Goal: Transaction & Acquisition: Purchase product/service

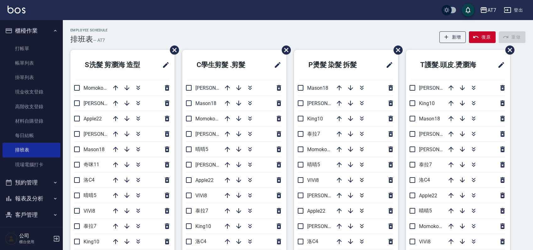
scroll to position [42, 0]
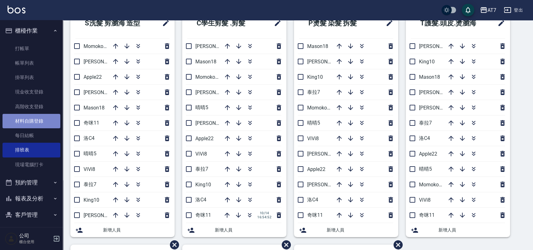
click at [44, 118] on link "材料自購登錄" at bounding box center [32, 121] width 58 height 14
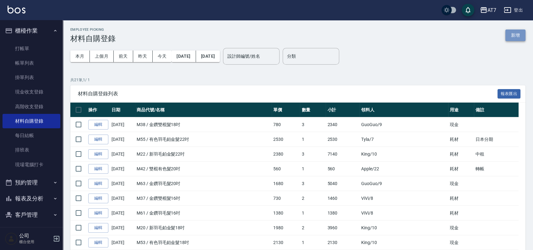
click at [515, 32] on button "新增" at bounding box center [516, 36] width 20 height 12
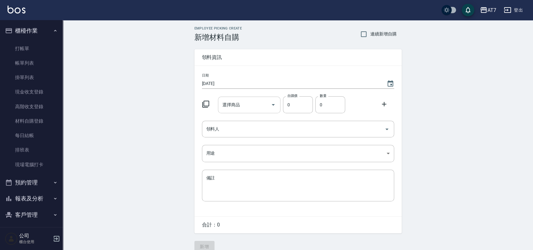
click at [236, 104] on div "選擇商品 選擇商品" at bounding box center [249, 105] width 63 height 17
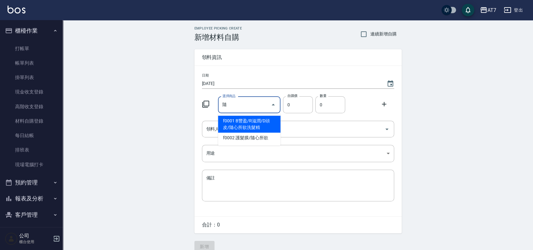
type input "B豐盈/R滋潤/D頭皮/隨心所欲洗髮精"
type input "675"
type input "1"
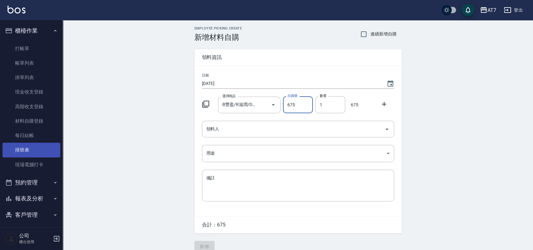
click at [28, 148] on link "排班表" at bounding box center [32, 150] width 58 height 14
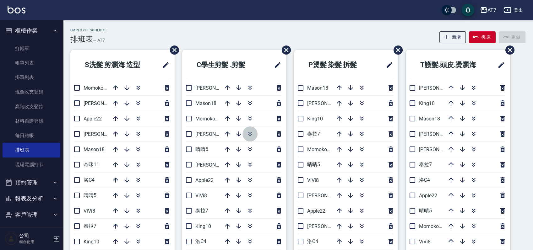
click at [252, 134] on icon "button" at bounding box center [250, 134] width 8 height 8
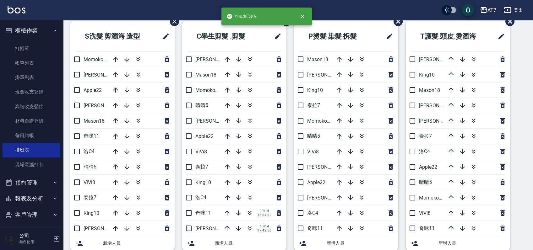
scroll to position [42, 0]
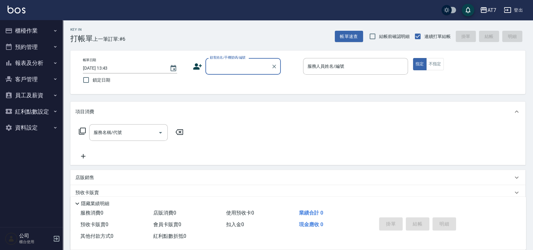
click at [254, 67] on input "顧客姓名/手機號碼/編號" at bounding box center [238, 66] width 60 height 11
type input "15500"
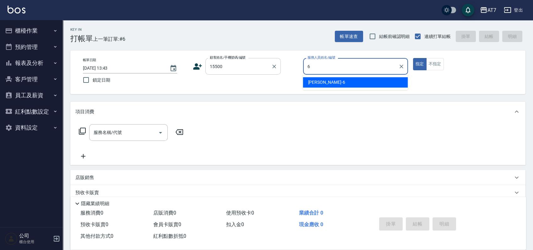
type input "[PERSON_NAME]-6"
type button "true"
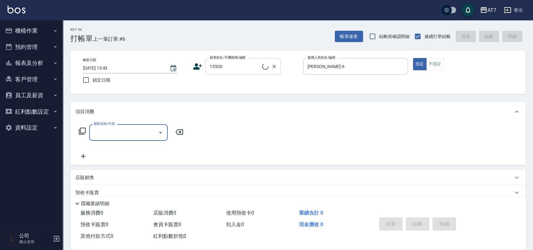
type input "公司/公司15500/15500"
type input "303"
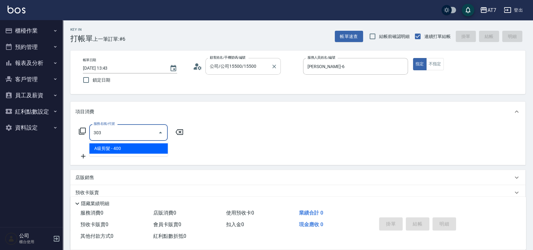
type input "40"
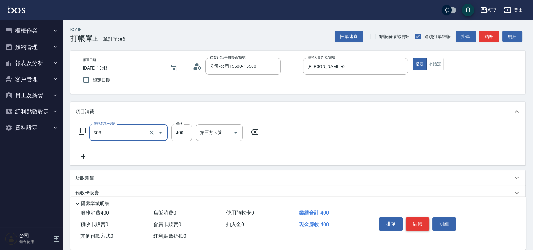
type input "A級剪髮(303)"
click at [416, 223] on button "結帳" at bounding box center [418, 224] width 24 height 13
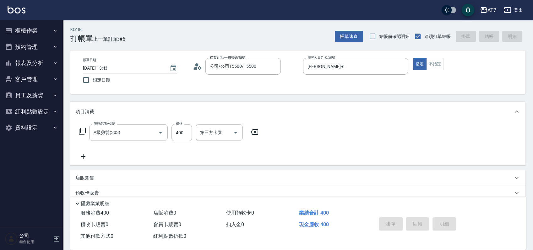
type input "[DATE] 17:25"
type input "0"
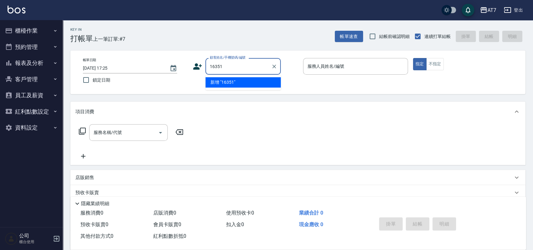
type input "16351"
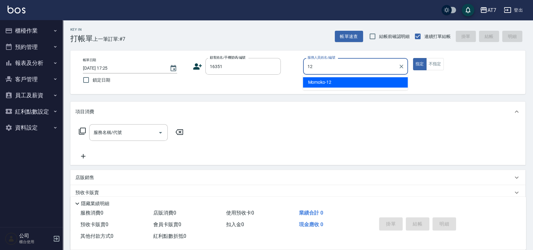
type input "Momoko-12"
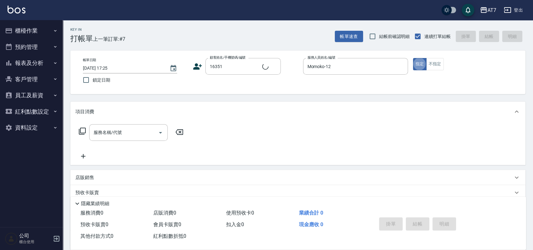
type input "公司/公司16351/16351"
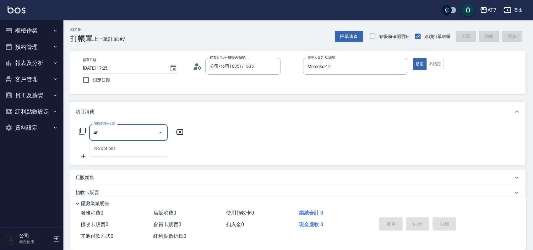
type input "401"
type input "150"
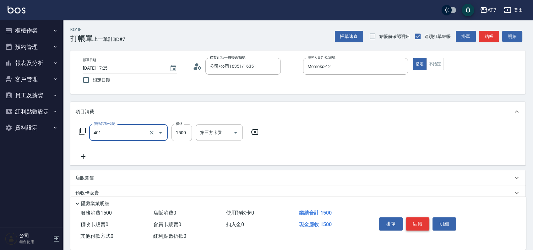
type input "染髮(互助)(401)"
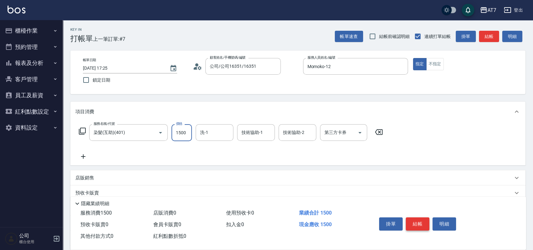
type input "3"
type input "0"
type input "328"
type input "320"
type input "3280"
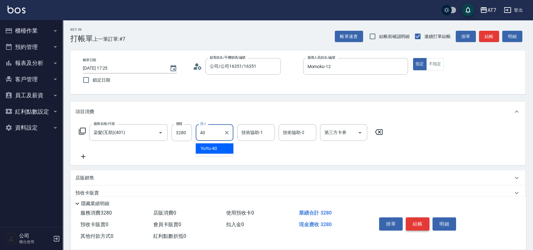
type input "YuYu-40"
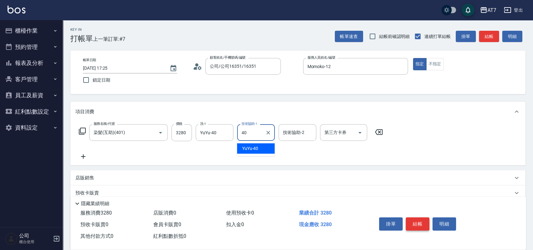
type input "YuYu-40"
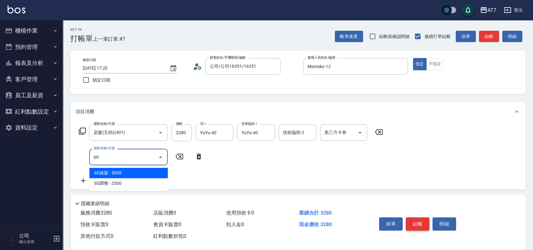
type input "601"
type input "380"
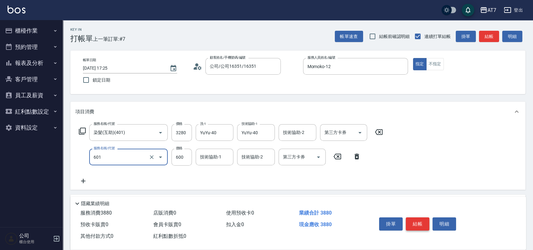
type input "深層護髮（助）(601)"
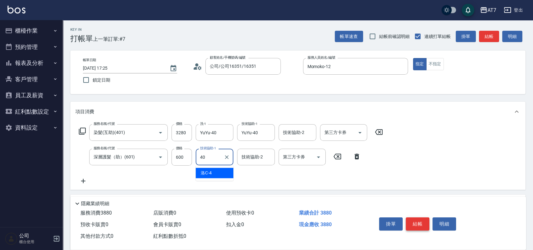
type input "YuYu-40"
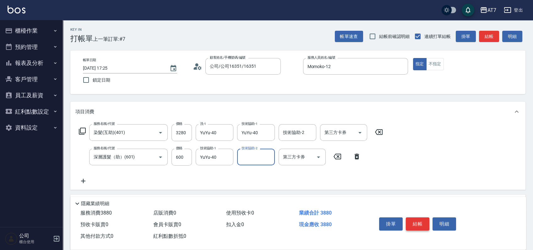
click at [416, 223] on button "結帳" at bounding box center [418, 224] width 24 height 13
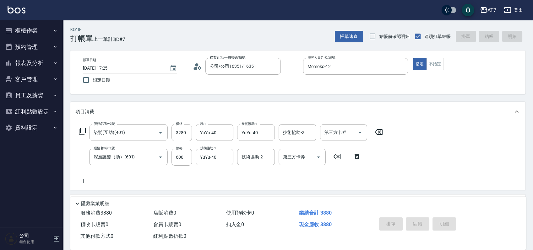
type input "[DATE] 17:26"
type input "0"
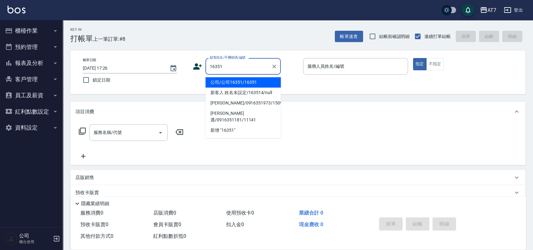
type input "公司/公司16351/16351"
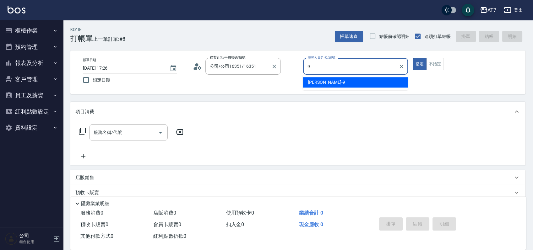
type input "[PERSON_NAME]-9"
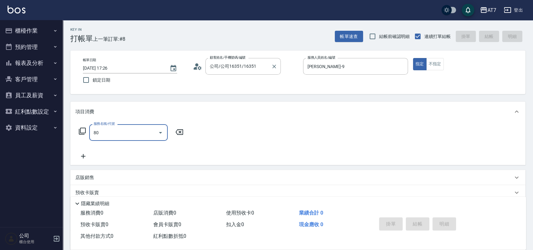
type input "801"
type input "40"
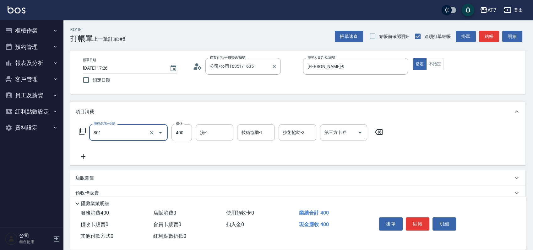
type input "自購-葉綠素洗髮(互助)(801)"
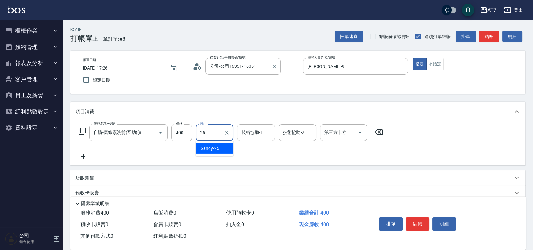
type input "Sandy-25"
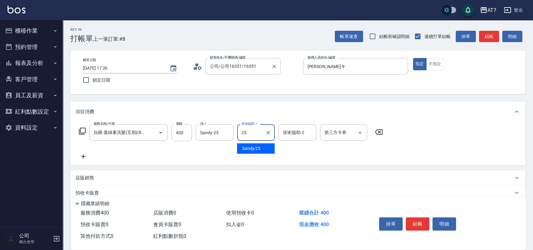
type input "Sandy-25"
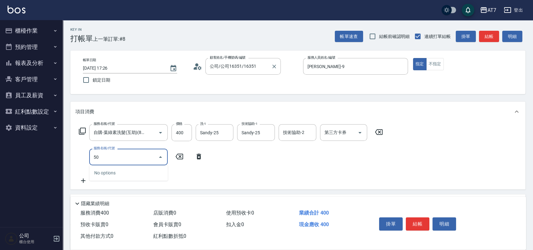
type input "503"
type input "50"
type input "精油-快速修護髮(互助)(503)"
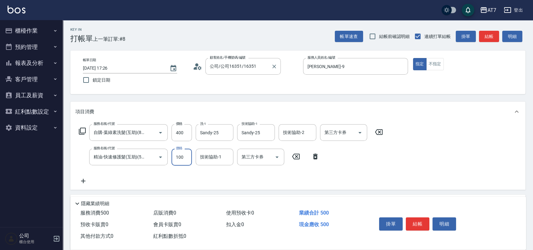
type input "2"
type input "40"
type input "200"
type input "60"
type input "200"
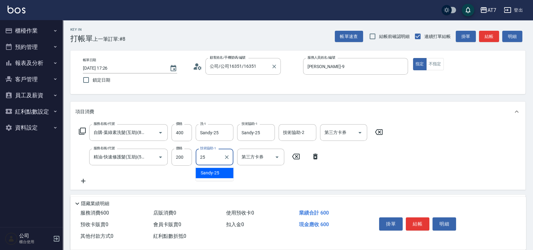
type input "Sandy-25"
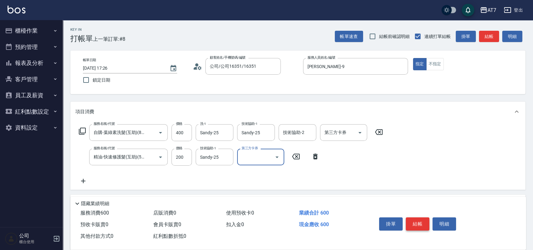
click at [414, 218] on button "結帳" at bounding box center [418, 224] width 24 height 13
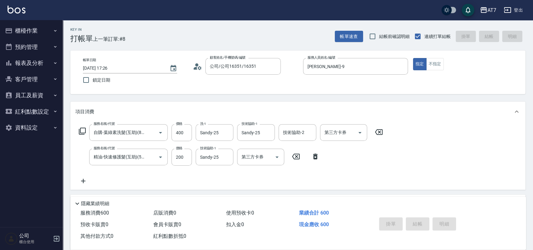
type input "[DATE] 17:27"
type input "0"
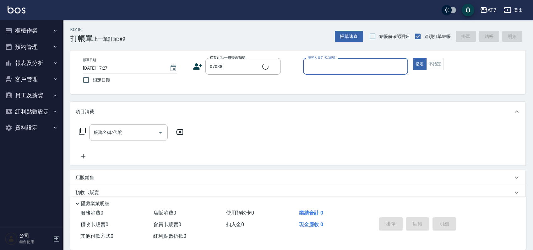
type input "公司/公司07038/07038"
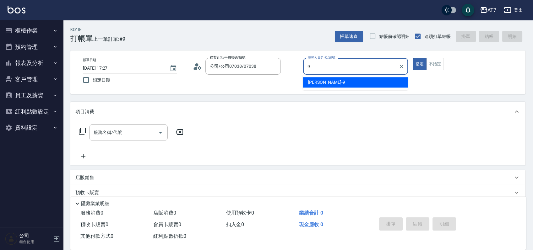
type input "[PERSON_NAME]-9"
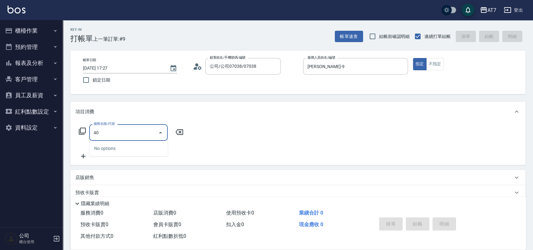
type input "401"
type input "150"
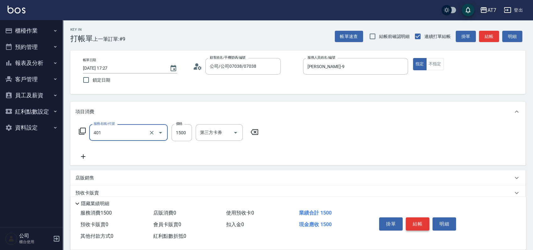
type input "染髮(互助)(401)"
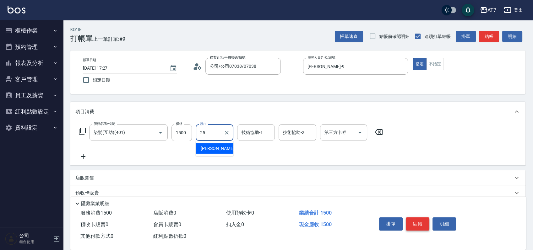
type input "Sandy-25"
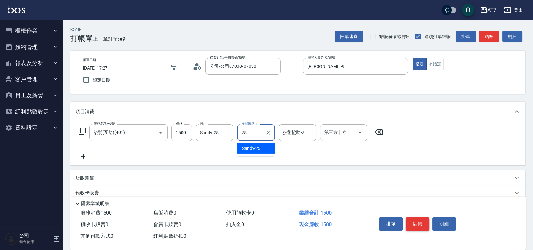
type input "Sandy-25"
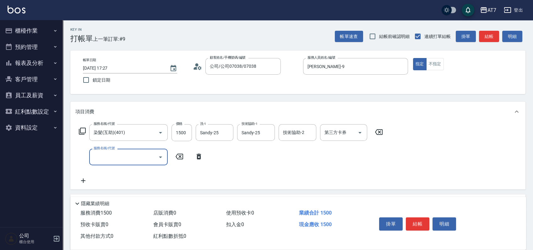
click at [80, 130] on icon at bounding box center [82, 131] width 7 height 7
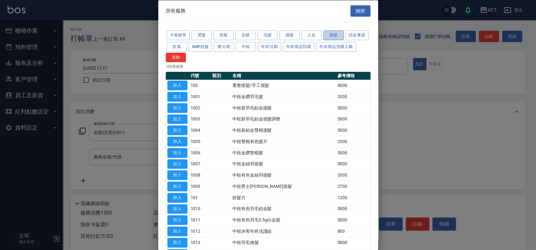
click at [329, 37] on button "接髮" at bounding box center [334, 35] width 20 height 10
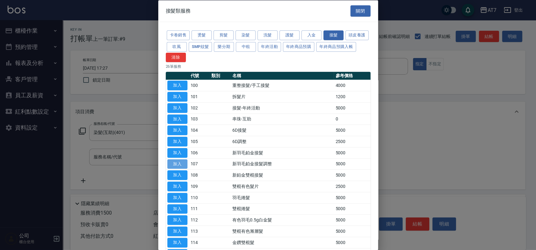
click at [185, 166] on button "加入" at bounding box center [177, 164] width 20 height 10
type input "650"
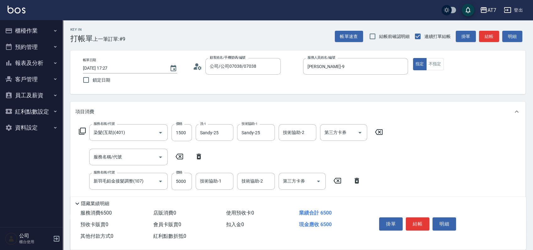
click at [200, 159] on icon at bounding box center [199, 157] width 4 height 6
type input "新羽毛鉑金接髮調整(107)"
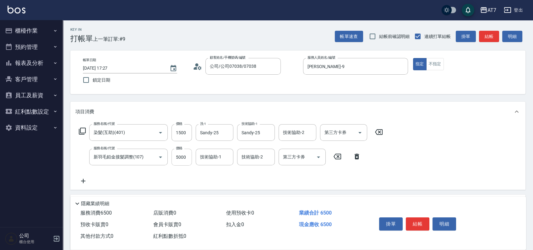
click at [186, 160] on input "5000" at bounding box center [182, 157] width 20 height 17
type input "4"
type input "150"
type input "400"
type input "190"
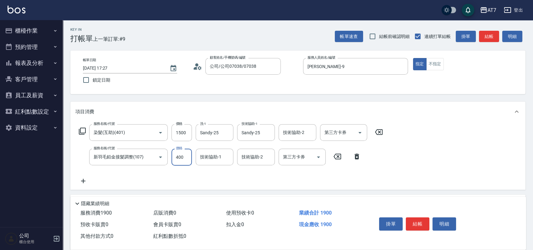
type input "4000"
type input "550"
type input "4000"
type input "Sandy-25"
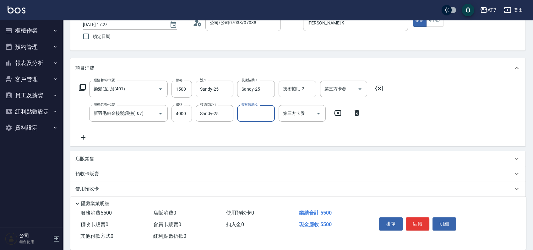
scroll to position [95, 0]
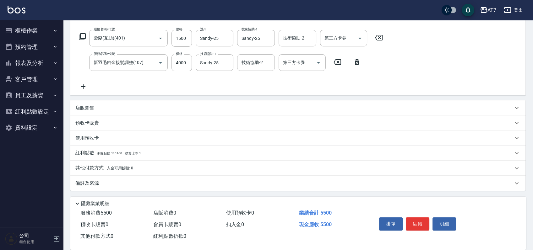
click at [143, 169] on div "其他付款方式 入金可用餘額: 0" at bounding box center [294, 168] width 438 height 7
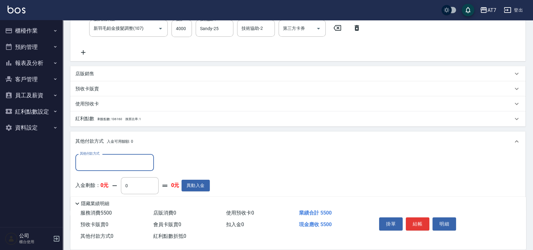
scroll to position [168, 0]
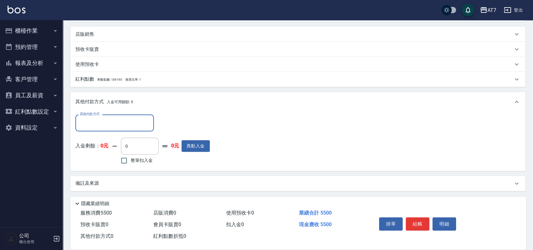
click at [104, 129] on div "其他付款方式" at bounding box center [114, 123] width 79 height 17
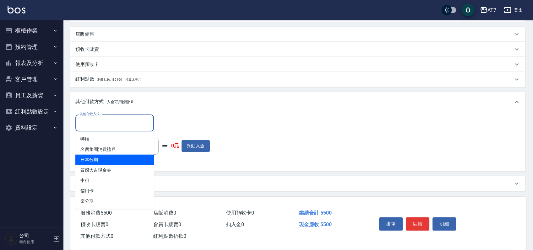
click at [113, 160] on span "日本分期" at bounding box center [114, 160] width 79 height 10
type input "日本分期"
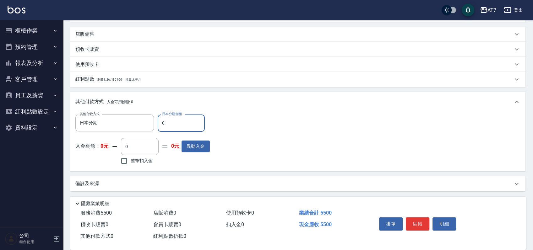
type input "50"
type input "540"
type input "550"
type input "490"
type input "5500"
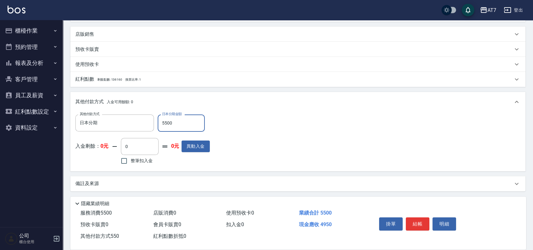
type input "0"
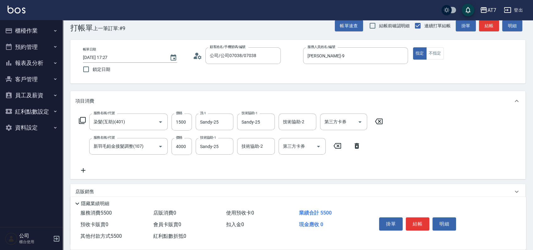
scroll to position [0, 0]
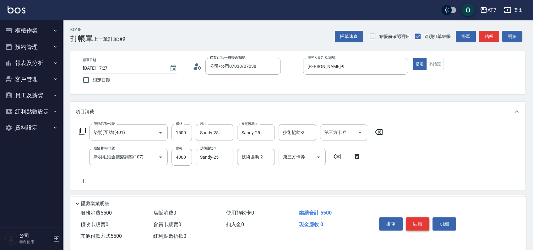
type input "5500"
click at [417, 222] on button "結帳" at bounding box center [418, 224] width 24 height 13
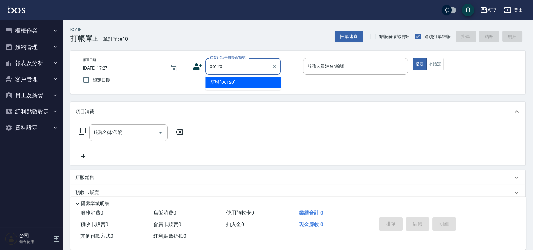
type input "06120"
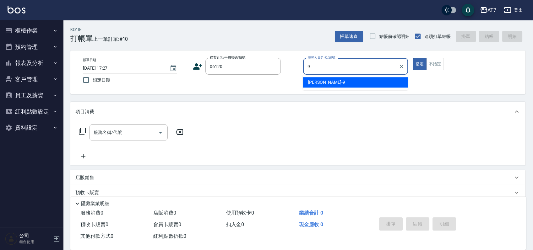
type input "[PERSON_NAME]-9"
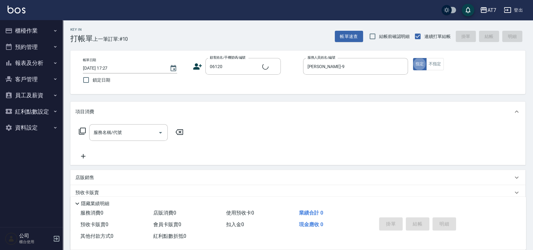
type input "公司單/06120-1/06120"
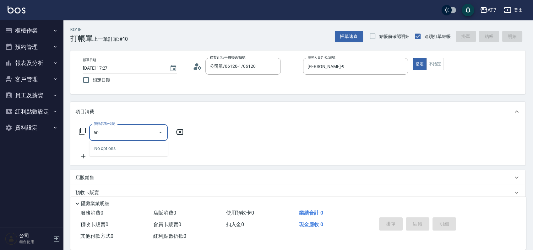
type input "607"
type input "150"
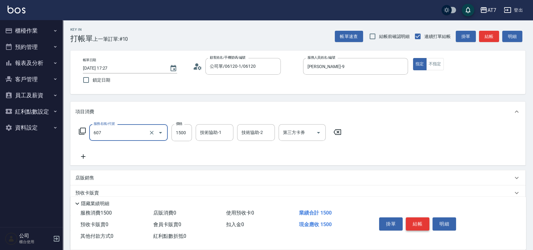
type input "東日玫瑰短（助）(607)"
type input "1"
type input "0"
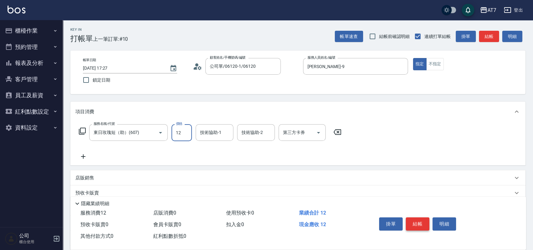
type input "120"
type input "10"
type input "1200"
type input "120"
type input "1200"
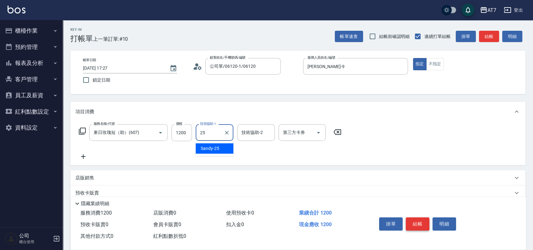
type input "Sandy-25"
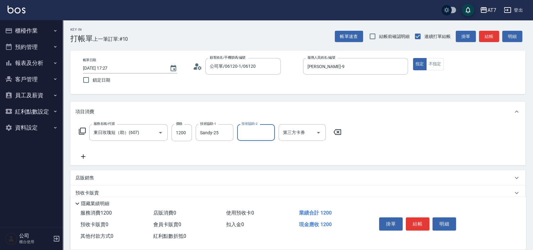
click at [82, 130] on icon at bounding box center [83, 132] width 8 height 8
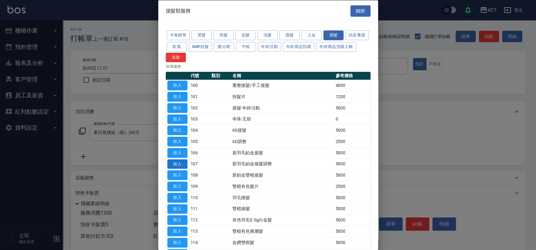
click at [176, 163] on button "加入" at bounding box center [177, 164] width 20 height 10
type input "620"
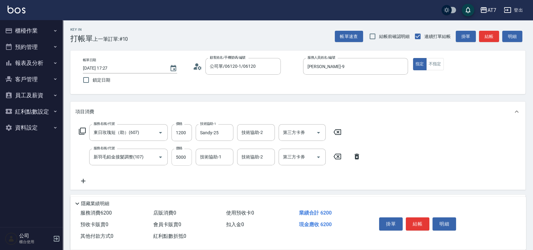
click at [181, 159] on input "5000" at bounding box center [182, 157] width 20 height 17
type input "4"
type input "120"
type input "400"
type input "160"
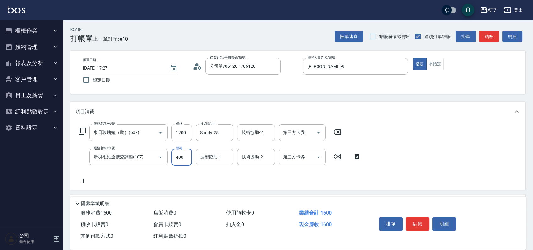
type input "4000"
type input "520"
type input "4000"
type input "Sandy-25"
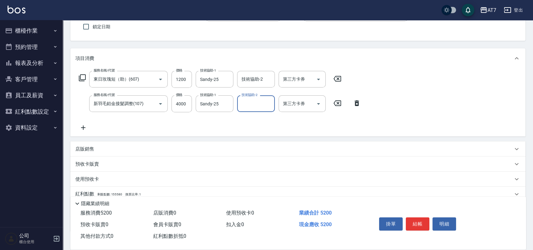
scroll to position [95, 0]
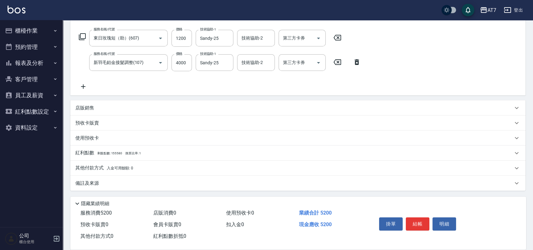
click at [164, 169] on div "其他付款方式 入金可用餘額: 0" at bounding box center [294, 168] width 438 height 7
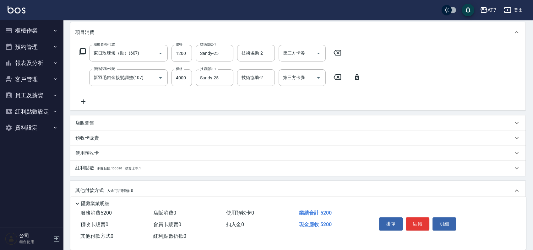
scroll to position [0, 0]
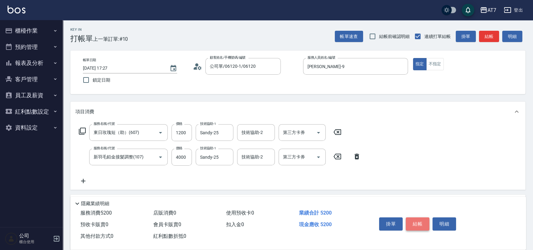
click at [417, 221] on button "結帳" at bounding box center [418, 224] width 24 height 13
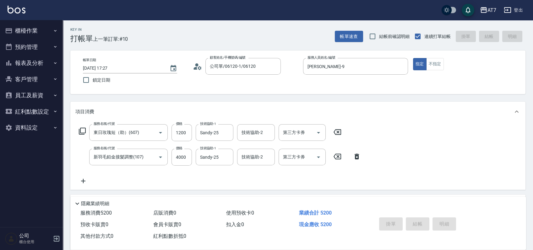
type input "[DATE] 17:28"
type input "0"
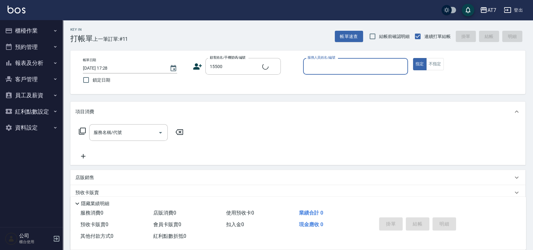
type input "公司/公司15500/15500"
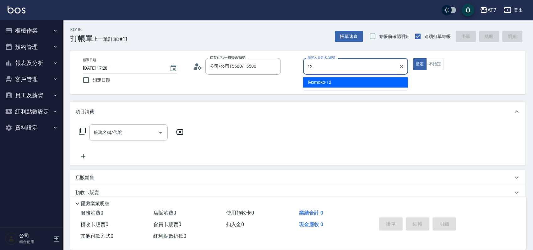
type input "Momoko-12"
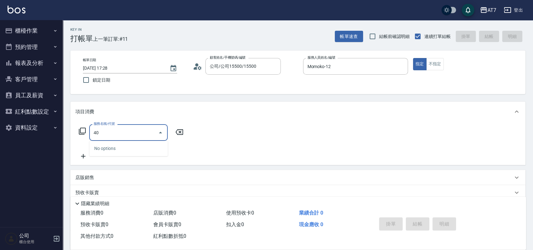
type input "401"
type input "150"
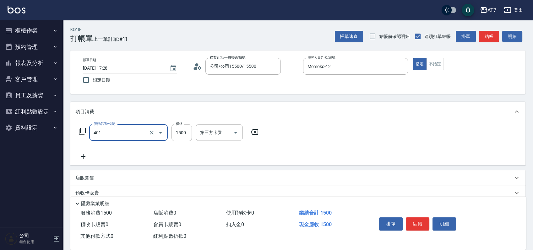
type input "染髮(互助)(401)"
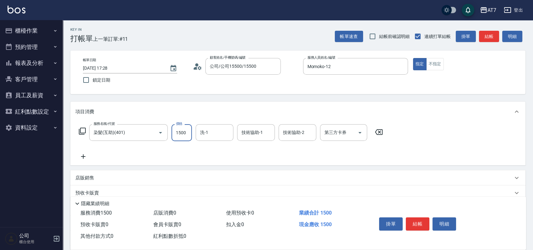
type input "1"
type input "0"
type input "188"
type input "180"
type input "1880"
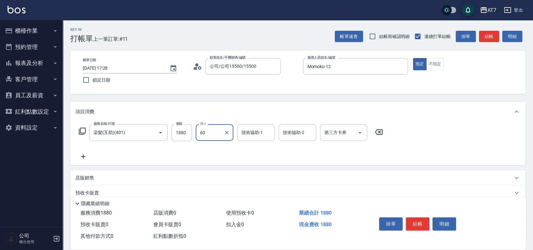
type input "6"
type input "YuYu-40"
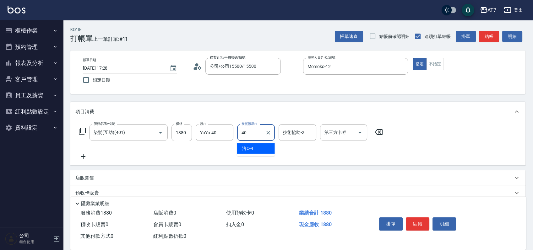
type input "YuYu-40"
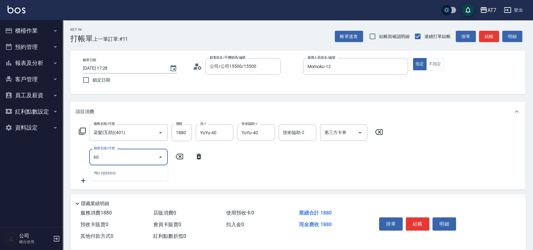
type input "603"
type input "260"
type input "TKO護髮（助(603)"
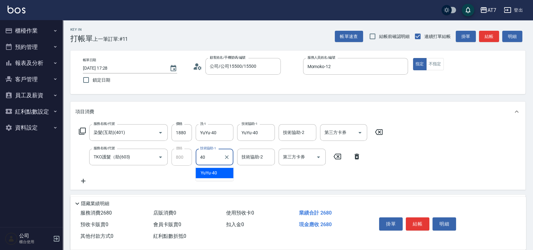
type input "YuYu-40"
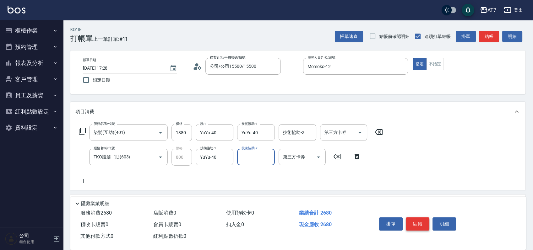
click at [418, 225] on button "結帳" at bounding box center [418, 224] width 24 height 13
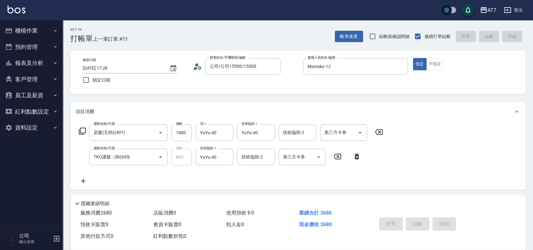
type input "0"
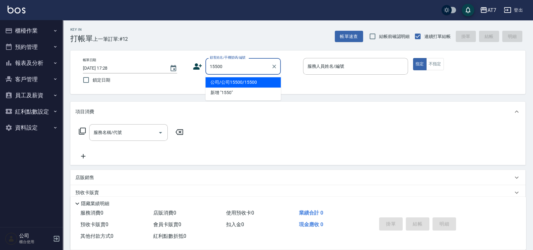
type input "公司/公司15500/15500"
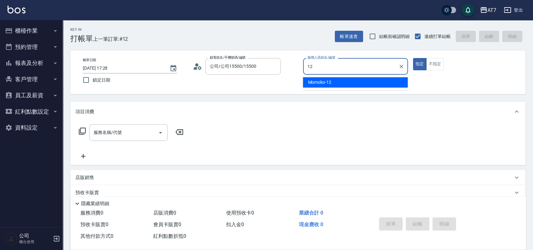
type input "Momoko-12"
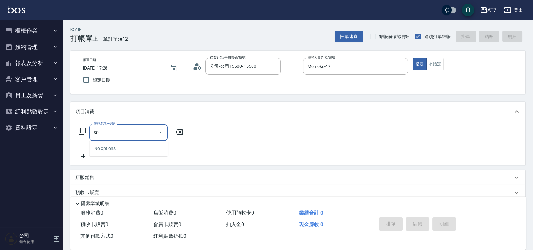
type input "801"
type input "40"
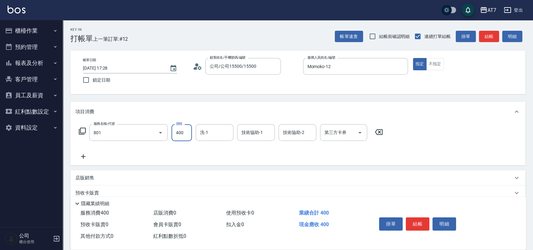
type input "自購-葉綠素洗髮(互助)(801)"
type input "0"
type input "500"
type input "50"
type input "500"
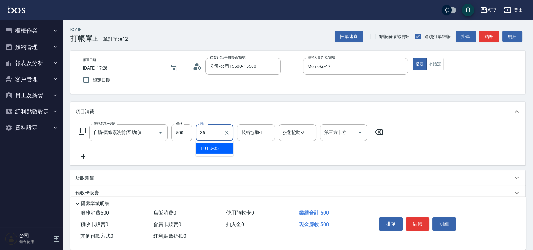
type input "LU LU-35"
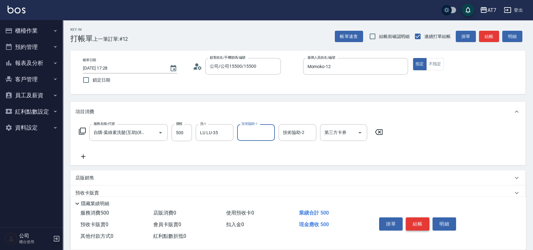
click at [418, 220] on button "結帳" at bounding box center [418, 224] width 24 height 13
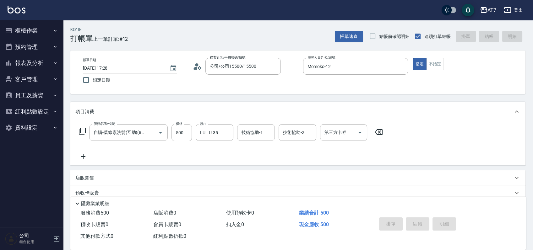
type input "[DATE] 17:29"
type input "0"
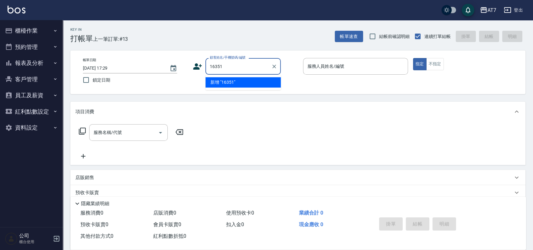
type input "16351"
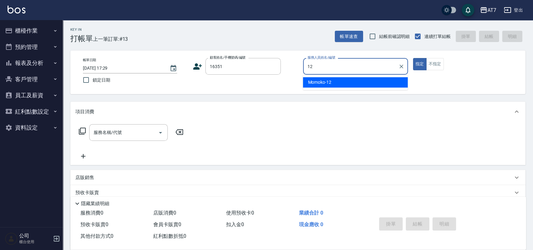
type input "Momoko-12"
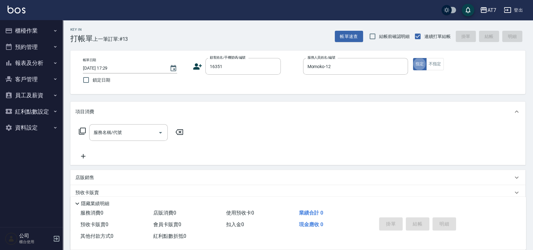
type input "公司/公司16351/16351"
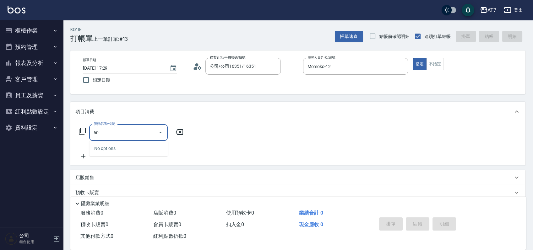
type input "607"
type input "150"
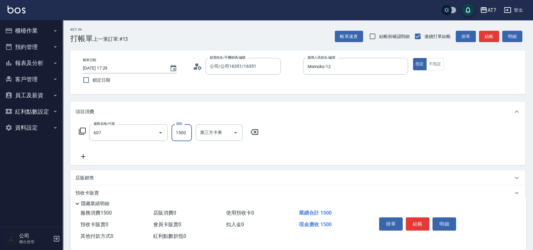
type input "東日玫瑰短（助）(607)"
type input "1"
type input "0"
type input "120"
type input "10"
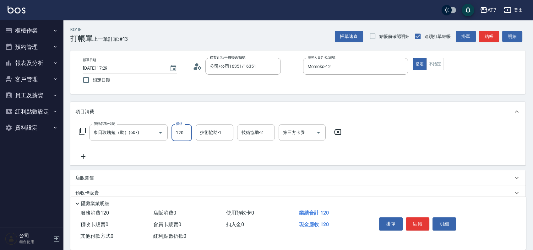
type input "1200"
type input "120"
type input "1200"
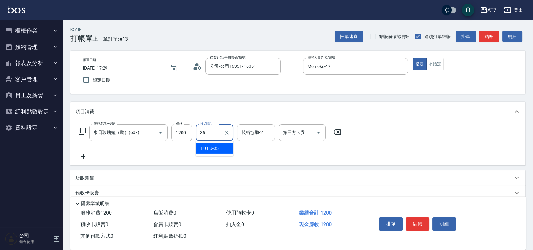
type input "LU LU-35"
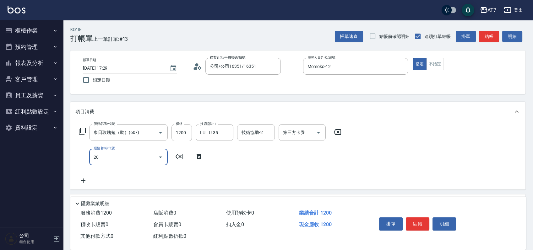
type input "201"
type input "270"
type input "燙-互助(201)"
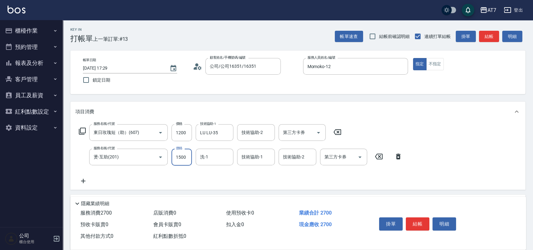
type input "3"
type input "120"
type input "300"
type input "150"
type input "3000"
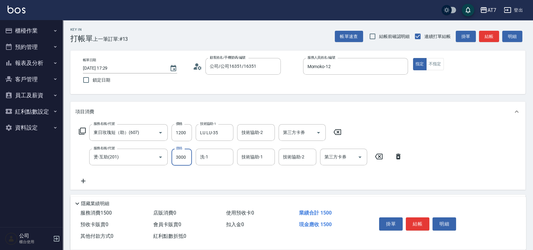
type input "420"
type input "3000"
type input "LU LU-35"
click at [416, 224] on button "結帳" at bounding box center [418, 224] width 24 height 13
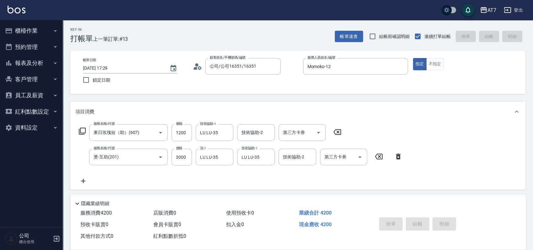
type input "0"
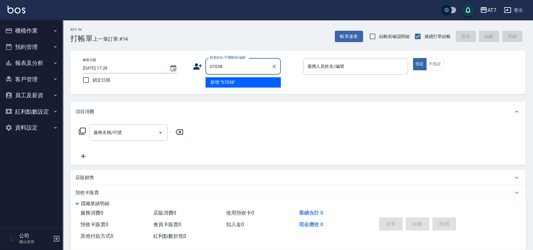
type input "07038"
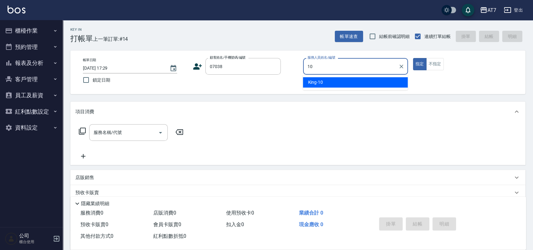
type input "King-10"
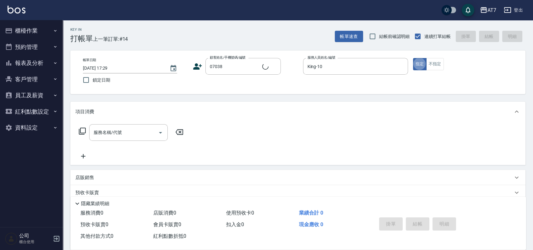
type input "公司/公司07038/07038"
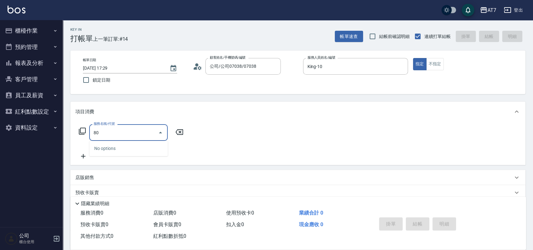
type input "807"
type input "100"
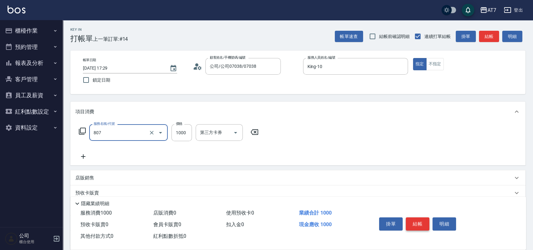
type input "髮原素去角質深層(互助)(807)"
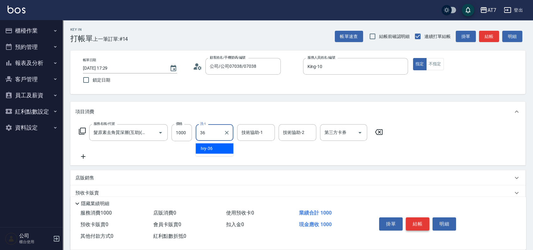
type input "Ivy-36"
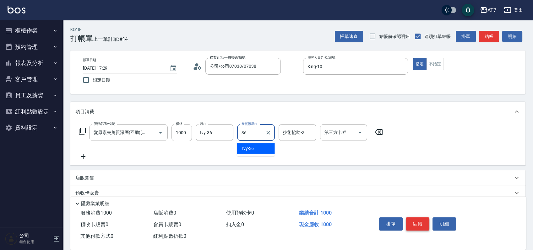
type input "Ivy-36"
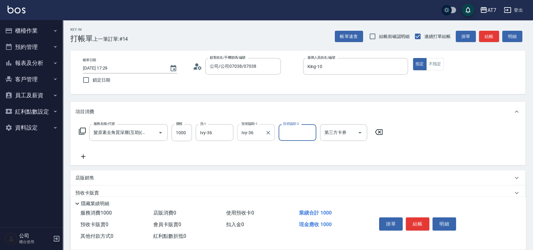
drag, startPoint x: 267, startPoint y: 132, endPoint x: 238, endPoint y: 132, distance: 29.5
click at [268, 132] on icon "Clear" at bounding box center [268, 133] width 4 height 4
click at [226, 134] on icon "Clear" at bounding box center [227, 133] width 6 height 6
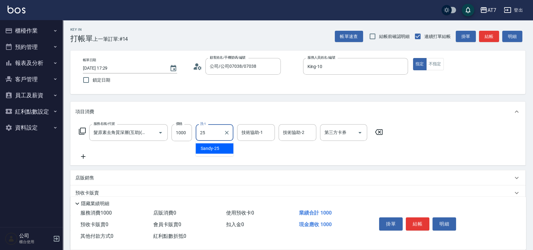
type input "Sandy-25"
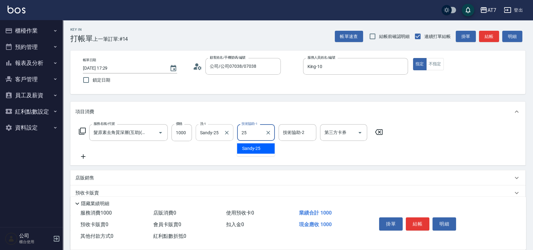
type input "Sandy-25"
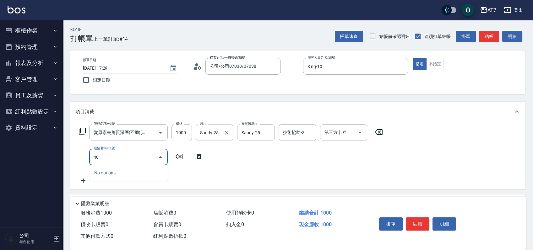
type input "401"
type input "250"
type input "染髮(互助)(401)"
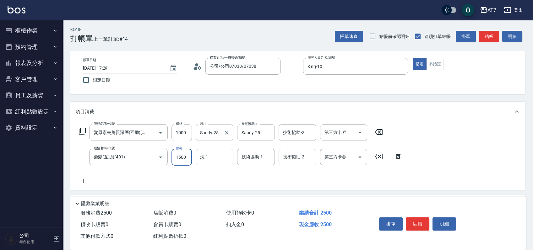
type input "1"
type input "100"
type input "110"
type input "1000"
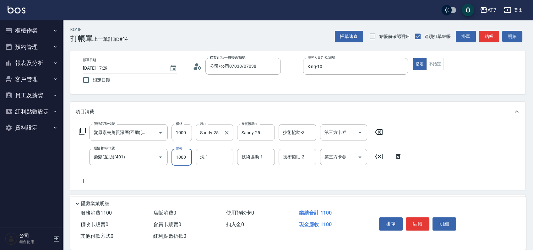
type input "200"
type input "1000"
type input "Sandy-25"
click at [82, 134] on icon at bounding box center [83, 132] width 8 height 8
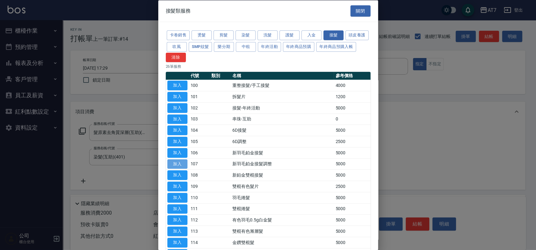
click at [183, 168] on button "加入" at bounding box center [177, 164] width 20 height 10
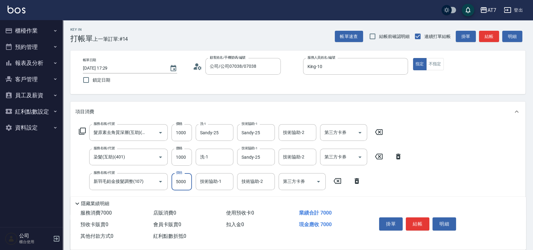
click at [185, 181] on input "5000" at bounding box center [182, 181] width 20 height 17
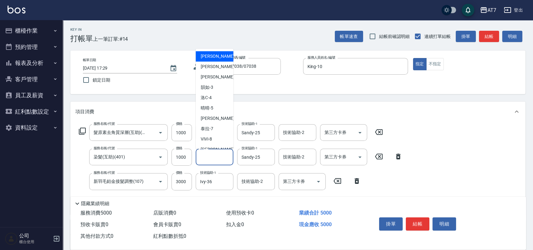
click at [210, 158] on input "洗-1" at bounding box center [215, 157] width 32 height 11
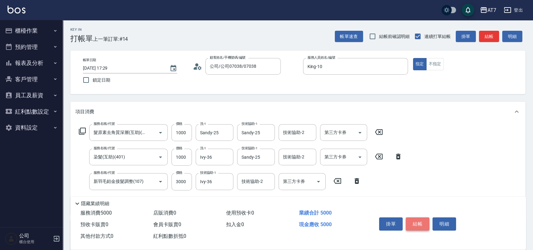
click at [418, 222] on button "結帳" at bounding box center [418, 224] width 24 height 13
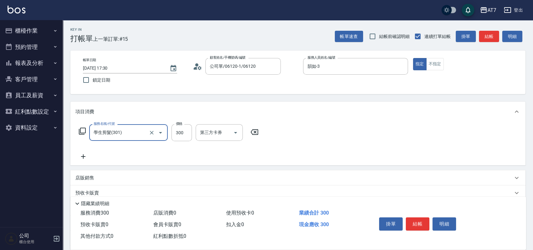
click at [418, 222] on button "結帳" at bounding box center [418, 224] width 24 height 13
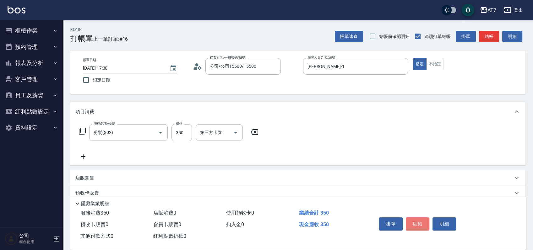
click at [418, 222] on button "結帳" at bounding box center [418, 224] width 24 height 13
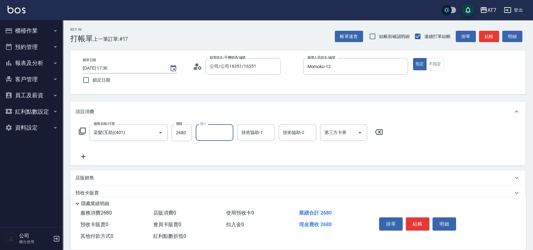
click at [418, 222] on button "結帳" at bounding box center [418, 224] width 24 height 13
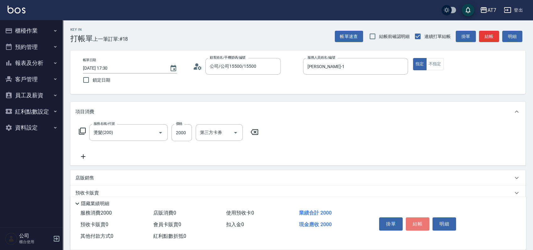
click at [418, 222] on button "結帳" at bounding box center [418, 224] width 24 height 13
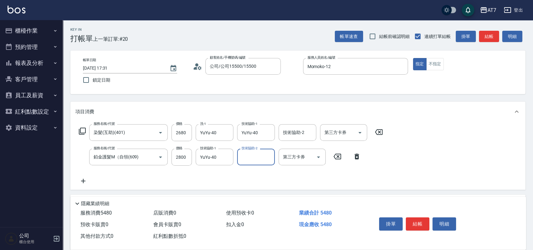
click at [418, 222] on button "結帳" at bounding box center [418, 224] width 24 height 13
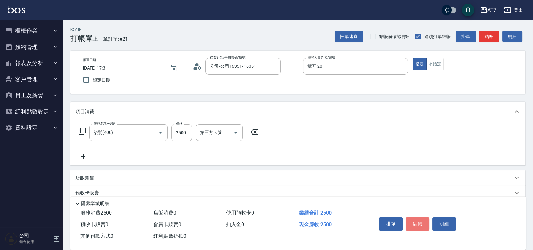
click at [418, 222] on button "結帳" at bounding box center [418, 224] width 24 height 13
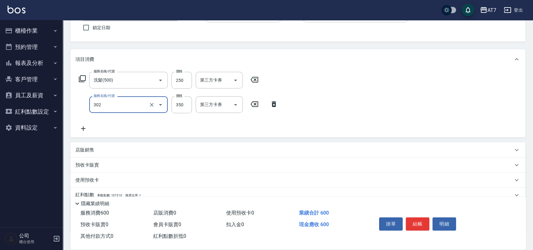
scroll to position [95, 0]
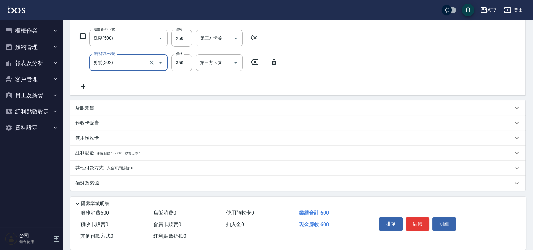
click at [413, 105] on div "店販銷售" at bounding box center [294, 108] width 438 height 7
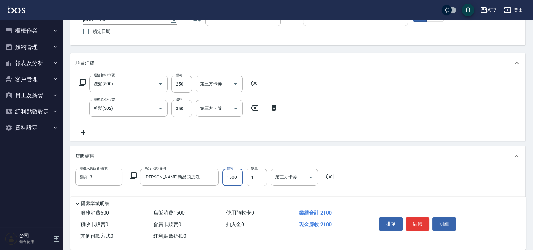
scroll to position [0, 0]
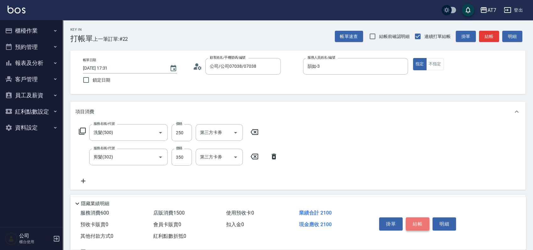
click at [421, 225] on button "結帳" at bounding box center [418, 224] width 24 height 13
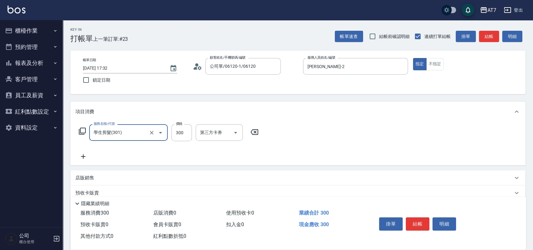
click at [421, 224] on button "結帳" at bounding box center [418, 224] width 24 height 13
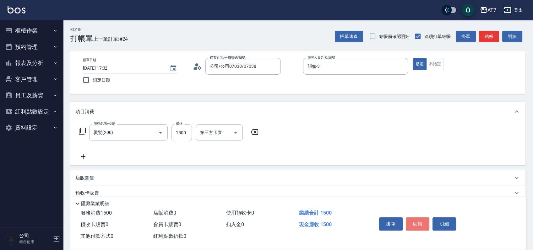
click at [421, 224] on button "結帳" at bounding box center [418, 224] width 24 height 13
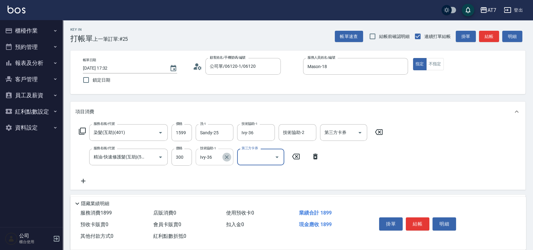
drag, startPoint x: 227, startPoint y: 156, endPoint x: 216, endPoint y: 156, distance: 11.3
click at [227, 156] on icon "Clear" at bounding box center [227, 157] width 6 height 6
click at [418, 218] on button "結帳" at bounding box center [418, 224] width 24 height 13
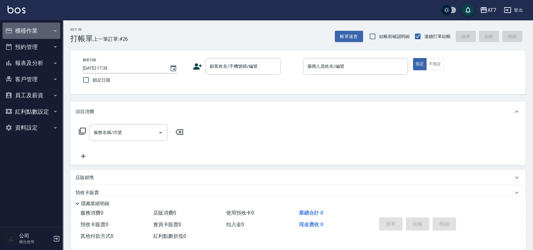
click at [31, 30] on button "櫃檯作業" at bounding box center [32, 31] width 58 height 16
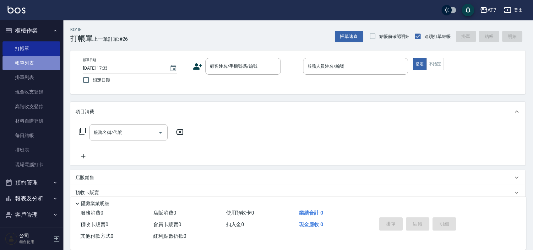
click at [34, 65] on link "帳單列表" at bounding box center [32, 63] width 58 height 14
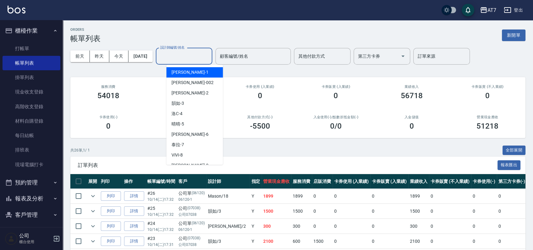
click at [181, 51] on div "設計師編號/姓名 設計師編號/姓名" at bounding box center [184, 56] width 57 height 17
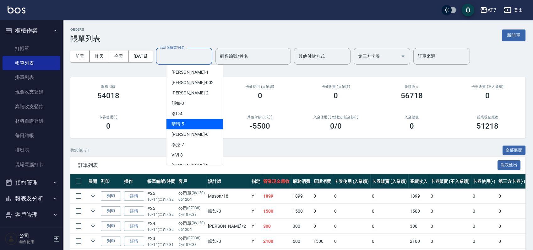
scroll to position [42, 0]
click at [197, 123] on div "[PERSON_NAME] -9" at bounding box center [195, 124] width 57 height 10
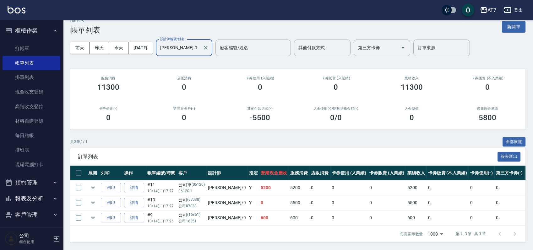
scroll to position [14, 0]
click at [143, 183] on link "詳情" at bounding box center [134, 188] width 20 height 10
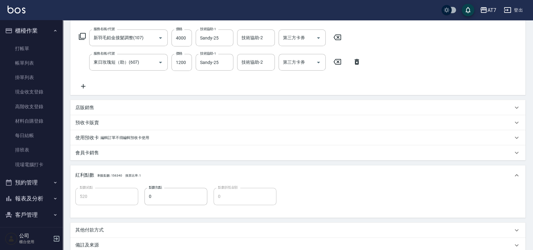
scroll to position [166, 0]
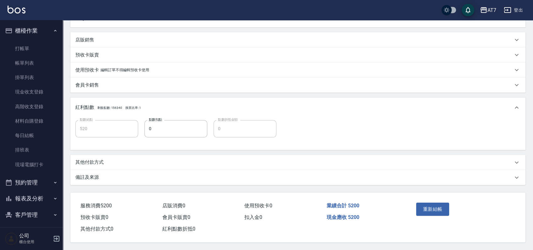
click at [123, 159] on div "其他付款方式" at bounding box center [294, 162] width 438 height 7
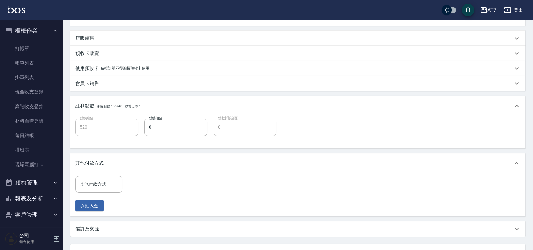
scroll to position [219, 0]
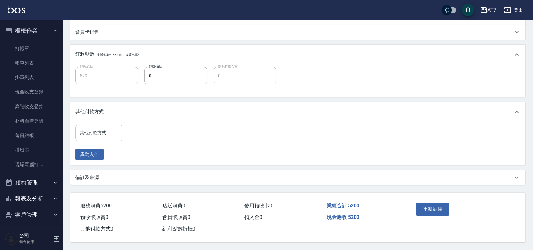
click at [108, 132] on input "其他付款方式" at bounding box center [98, 133] width 41 height 11
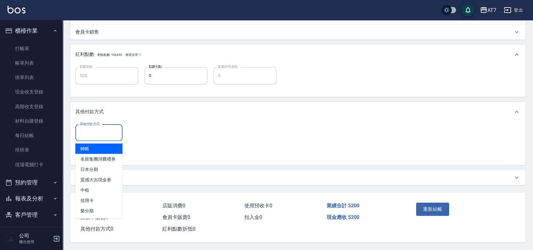
click at [101, 147] on span "轉帳" at bounding box center [98, 149] width 47 height 10
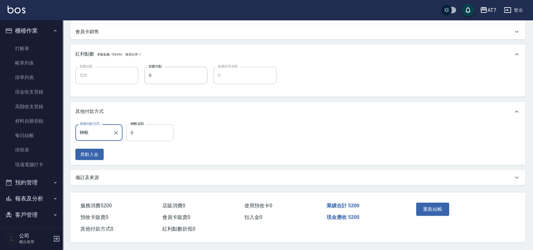
click at [130, 130] on input "0" at bounding box center [149, 132] width 47 height 17
click at [431, 205] on button "重新結帳" at bounding box center [432, 209] width 33 height 13
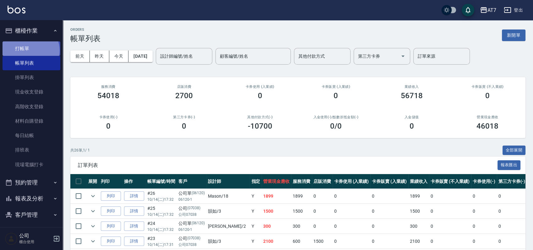
click at [30, 50] on link "打帳單" at bounding box center [32, 48] width 58 height 14
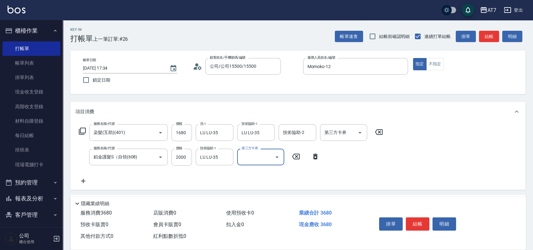
click at [417, 215] on div "掛單 結帳 明細" at bounding box center [418, 225] width 82 height 20
click at [420, 225] on button "結帳" at bounding box center [418, 224] width 24 height 13
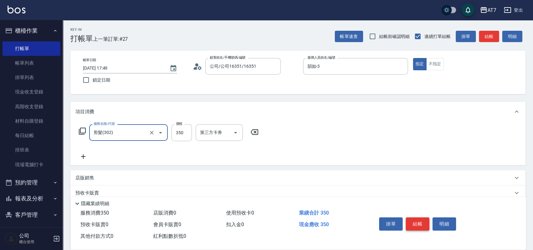
click at [420, 225] on button "結帳" at bounding box center [418, 224] width 24 height 13
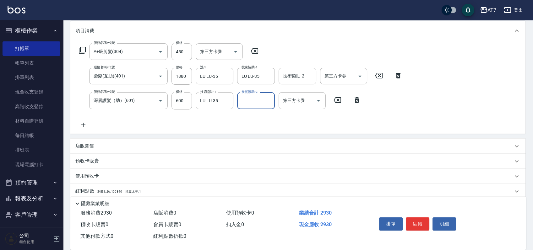
scroll to position [119, 0]
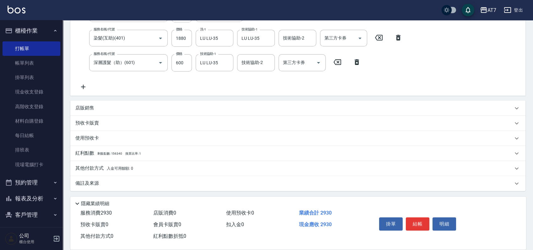
click at [181, 170] on div "其他付款方式 入金可用餘額: 0" at bounding box center [294, 168] width 438 height 7
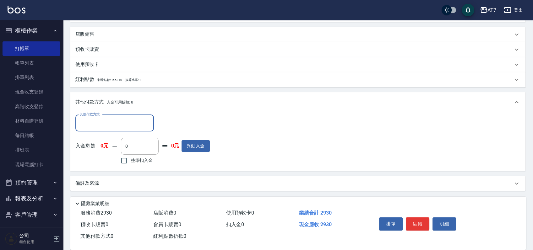
scroll to position [109, 0]
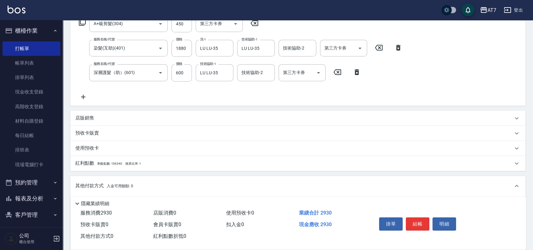
click at [106, 117] on div "店販銷售" at bounding box center [294, 118] width 438 height 7
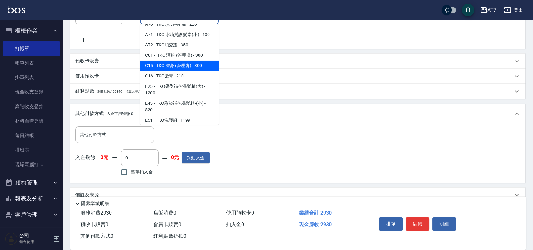
scroll to position [42, 0]
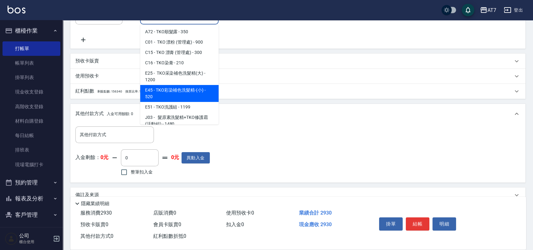
click at [193, 94] on span "E45 - TKO彩染補色洗髮精-(小) - 520" at bounding box center [179, 93] width 79 height 17
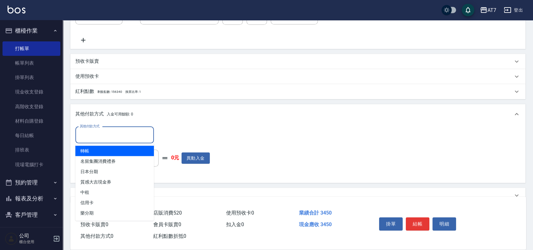
click at [124, 132] on input "其他付款方式" at bounding box center [114, 135] width 73 height 11
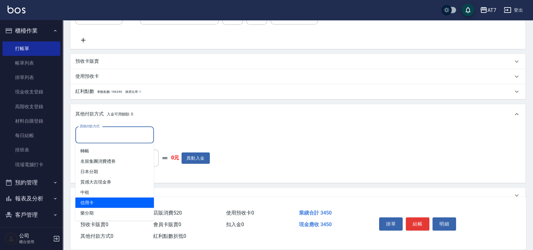
click at [107, 200] on span "信用卡" at bounding box center [114, 203] width 79 height 10
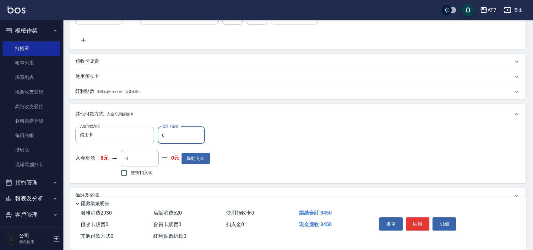
click at [158, 137] on input "0" at bounding box center [181, 135] width 47 height 17
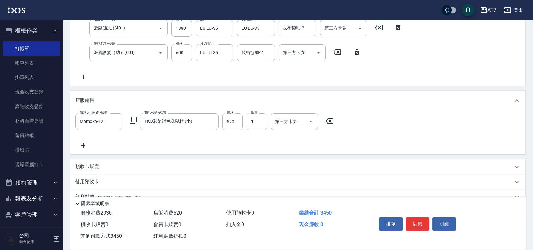
scroll to position [25, 0]
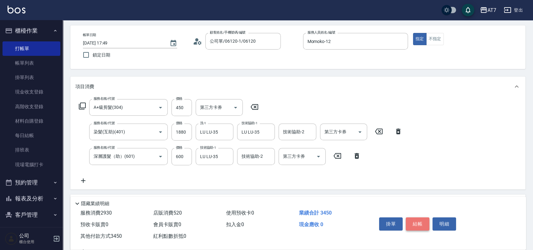
click at [419, 221] on button "結帳" at bounding box center [418, 224] width 24 height 13
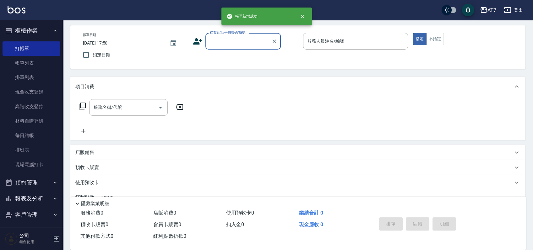
scroll to position [0, 0]
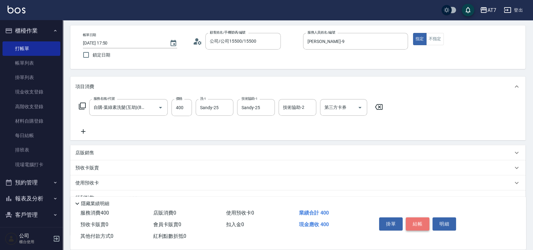
click at [417, 220] on button "結帳" at bounding box center [418, 224] width 24 height 13
